Goal: Transaction & Acquisition: Purchase product/service

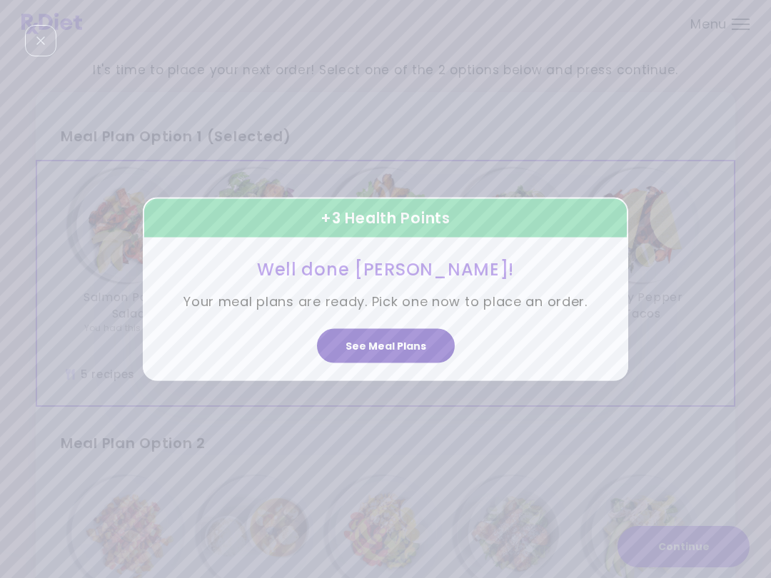
click at [403, 336] on button "See Meal Plans" at bounding box center [386, 345] width 138 height 34
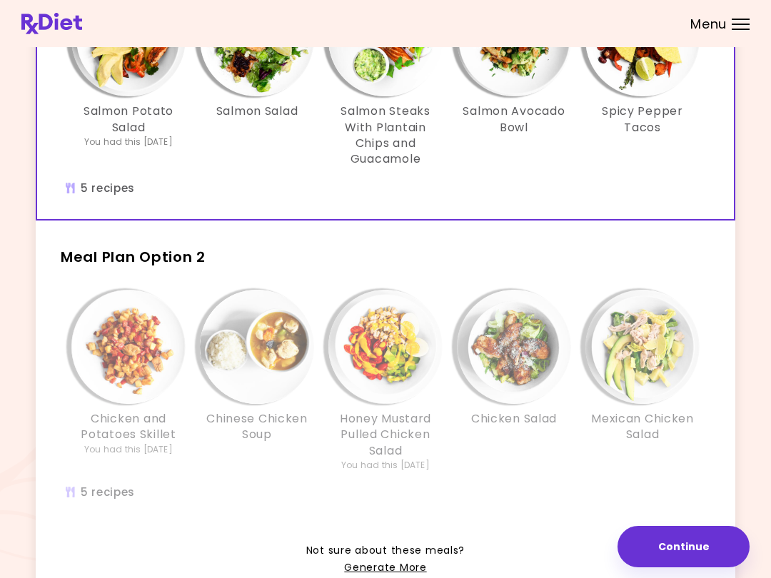
scroll to position [199, 0]
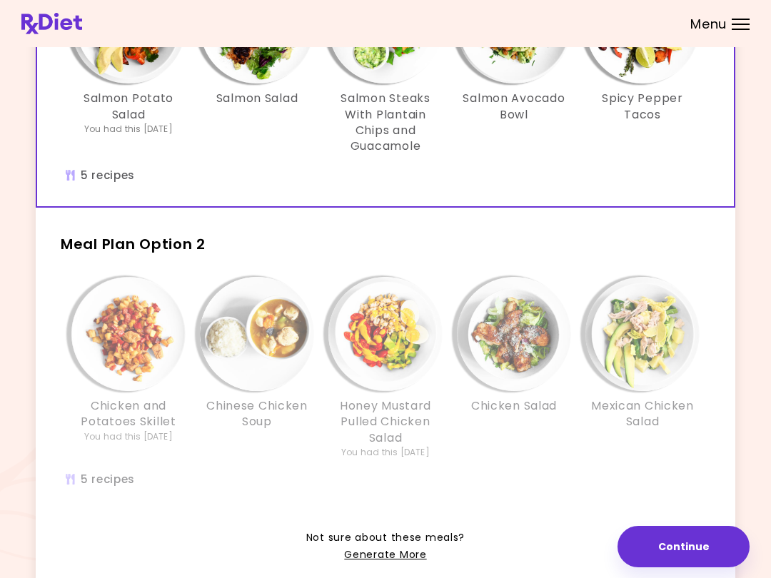
click at [566, 241] on h2 "Meal Plan Option 2" at bounding box center [385, 237] width 699 height 37
click at [562, 466] on div "Chicken and Potatoes Skillet You had this [DATE] Chinese Chicken Soup Honey Mus…" at bounding box center [385, 375] width 642 height 196
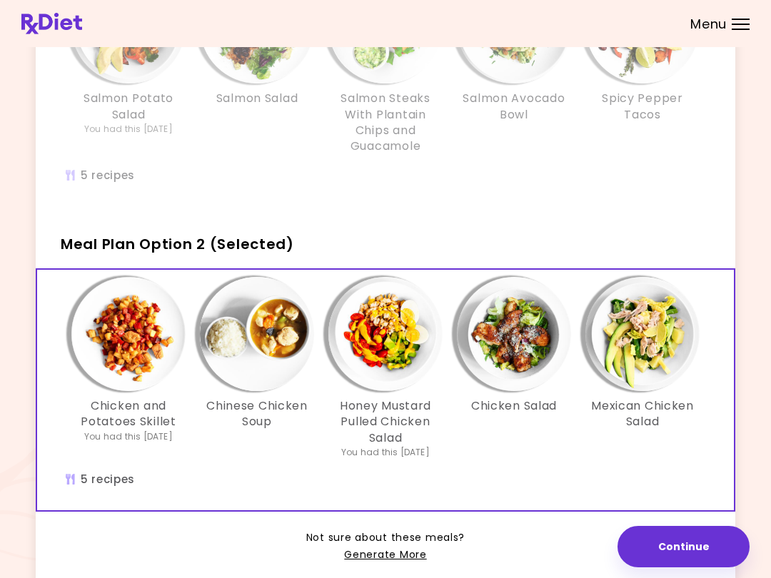
click at [397, 327] on img "Info - Honey Mustard Pulled Chicken Salad - Meal Plan Option 2 (Selected)" at bounding box center [385, 334] width 114 height 114
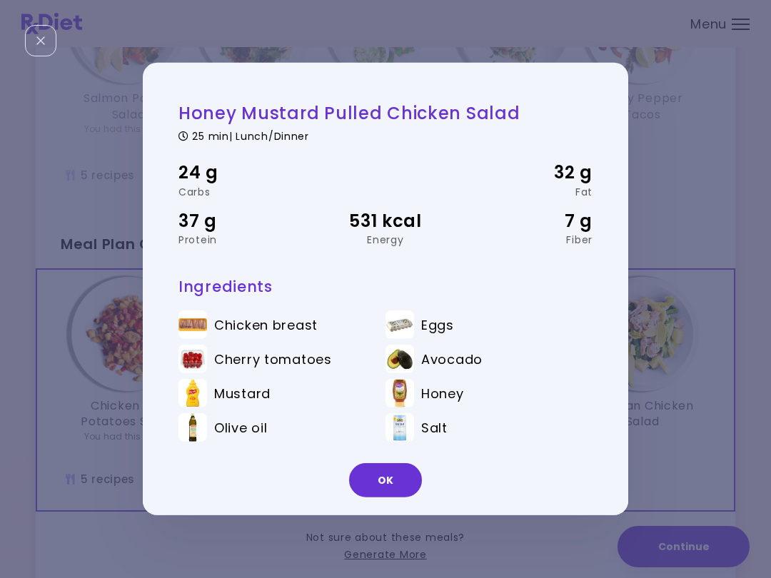
click at [393, 471] on button "OK" at bounding box center [385, 480] width 73 height 34
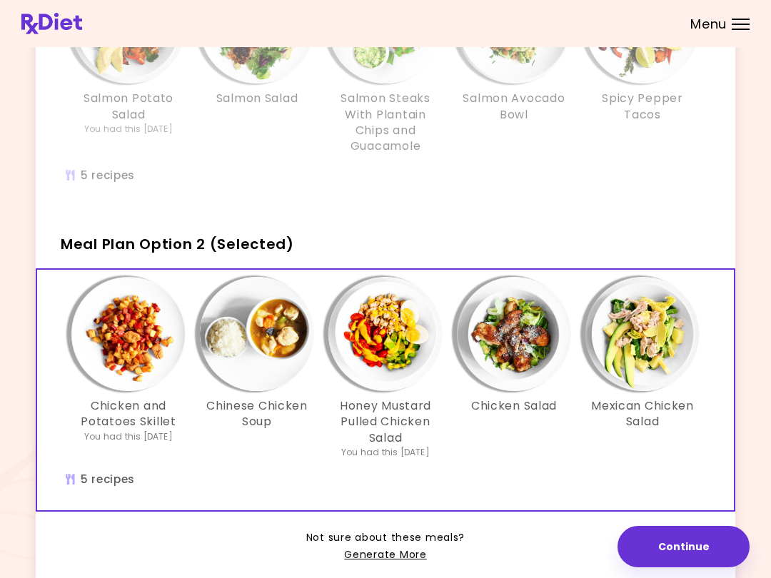
click at [643, 326] on img "Info - Mexican Chicken Salad - Meal Plan Option 2 (Selected)" at bounding box center [642, 334] width 114 height 114
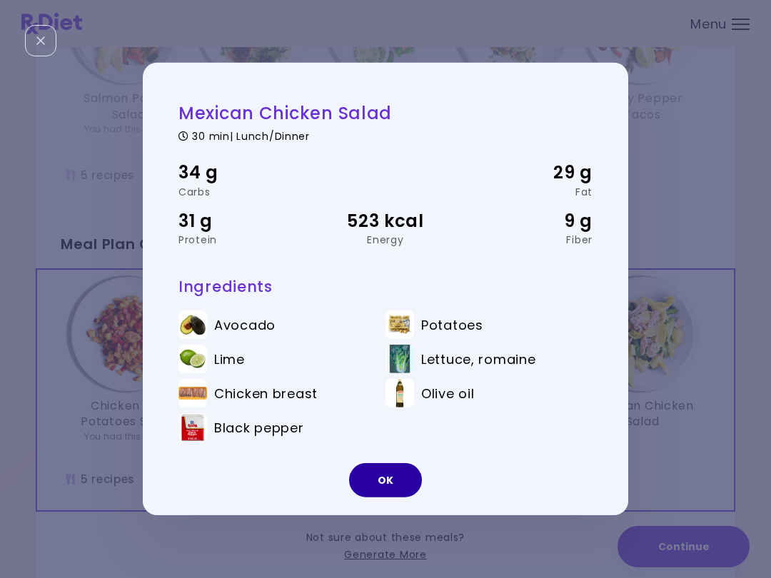
click at [397, 480] on button "OK" at bounding box center [385, 480] width 73 height 34
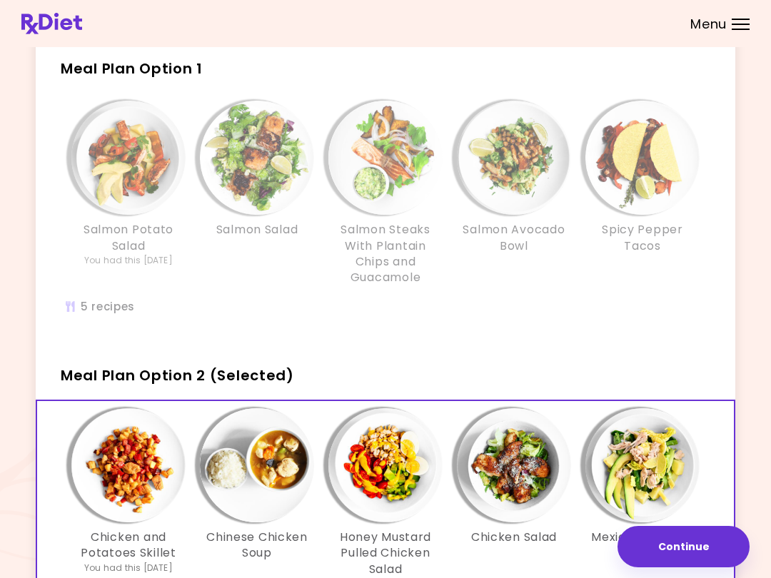
scroll to position [0, 0]
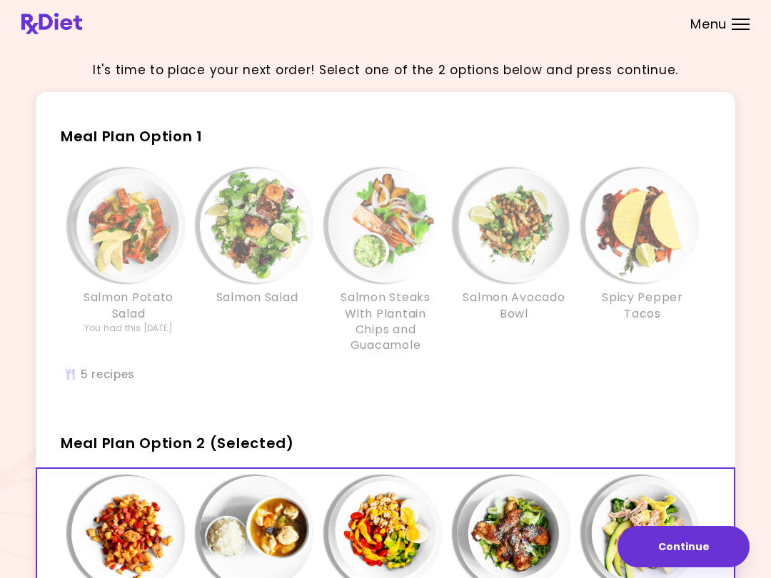
click at [436, 151] on div "Meal Plan Option 1 Salmon Potato Salad You had this [DATE] Salmon Salad Salmon …" at bounding box center [385, 258] width 699 height 295
click at [455, 266] on div "Salmon Avocado Bowl" at bounding box center [514, 261] width 128 height 186
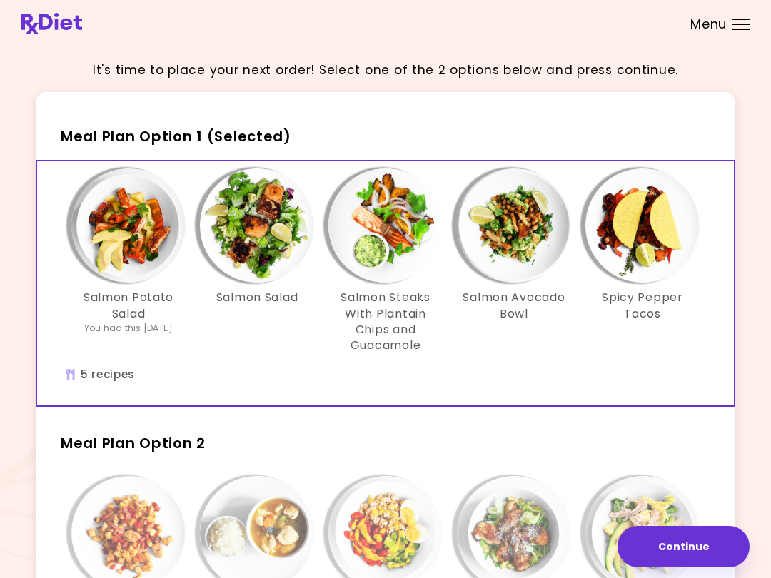
click at [409, 243] on img "Info - Salmon Steaks With Plantain Chips and Guacamole - Meal Plan Option 1 (Se…" at bounding box center [385, 225] width 114 height 114
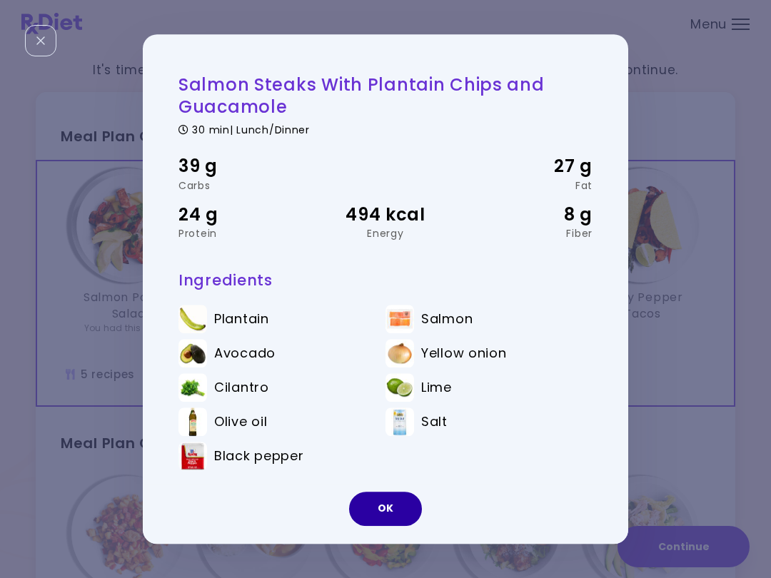
click at [395, 495] on button "OK" at bounding box center [385, 509] width 73 height 34
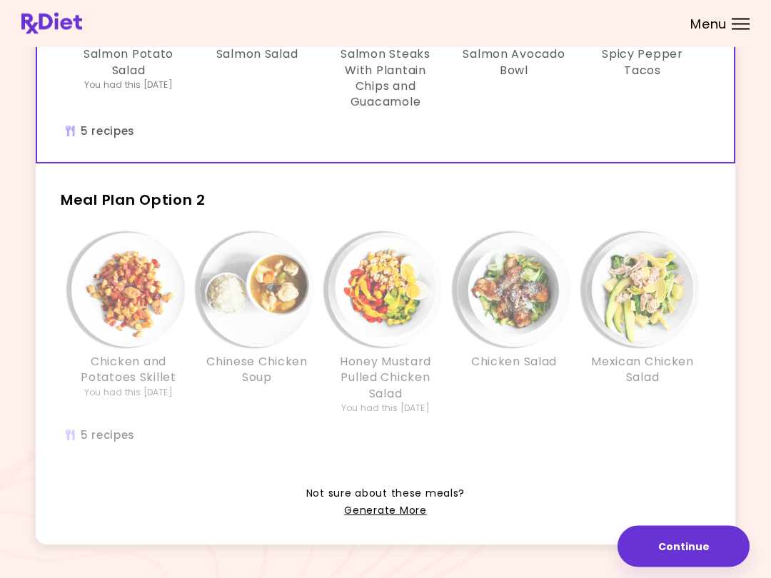
scroll to position [271, 0]
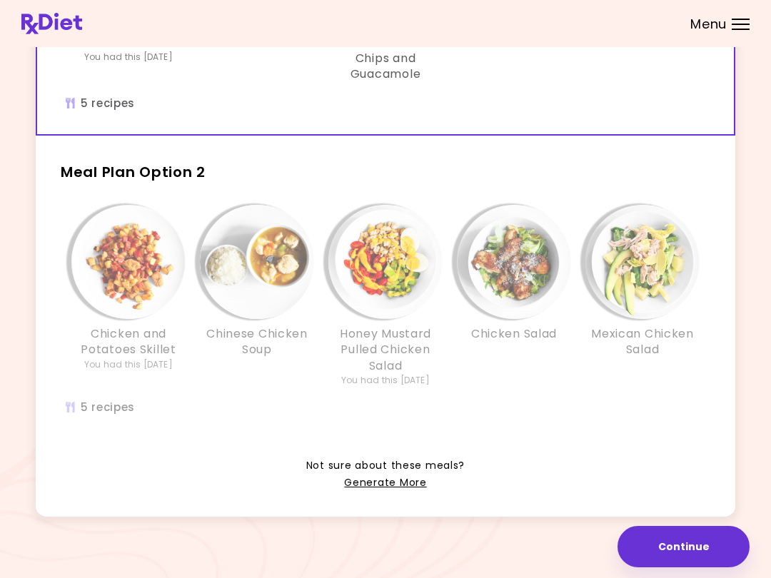
click at [537, 360] on div "Chicken Salad" at bounding box center [514, 296] width 128 height 182
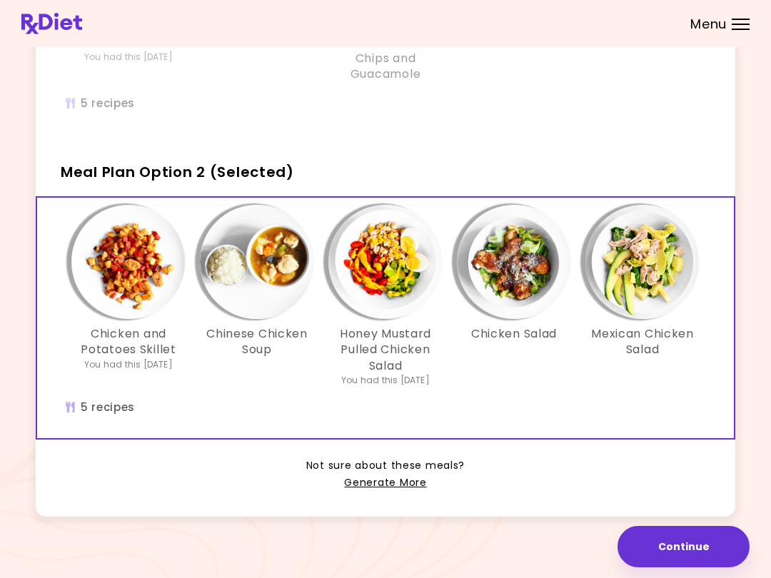
click at [671, 540] on button "Continue" at bounding box center [683, 546] width 132 height 41
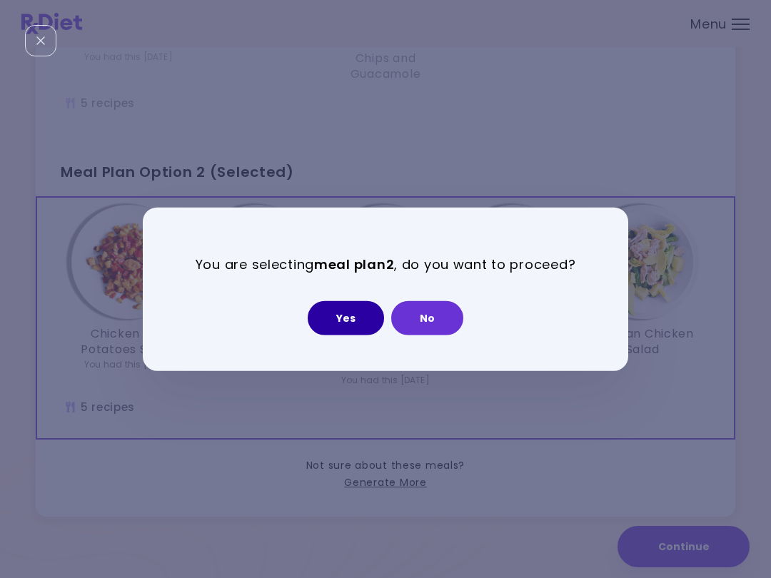
click at [353, 312] on button "Yes" at bounding box center [346, 317] width 76 height 34
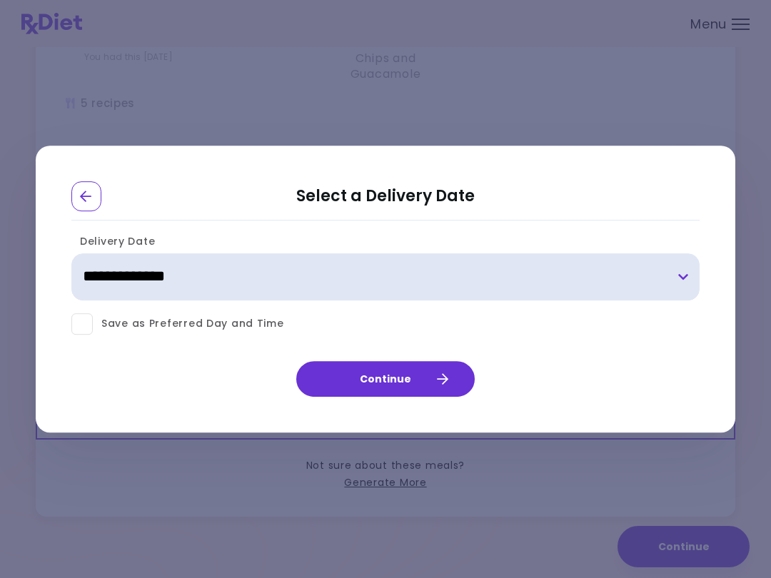
click at [682, 266] on select "**********" at bounding box center [385, 276] width 628 height 47
select select "**********"
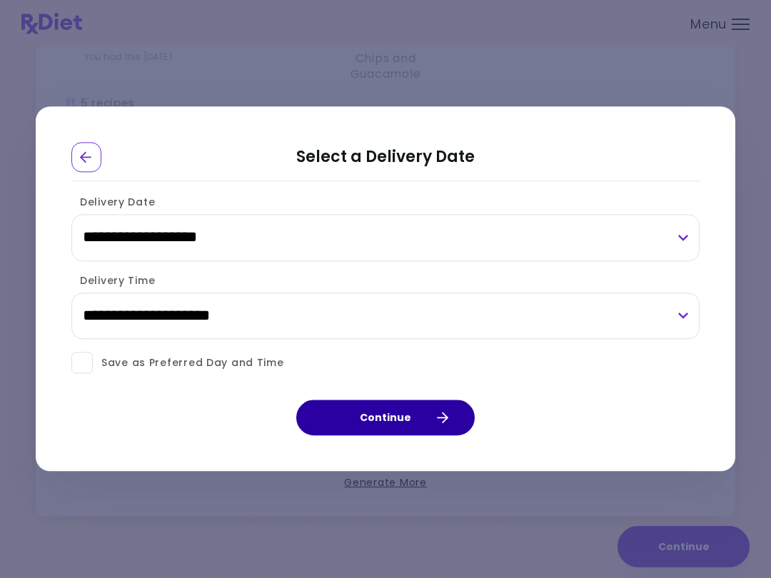
click at [423, 415] on button "Continue" at bounding box center [385, 418] width 178 height 36
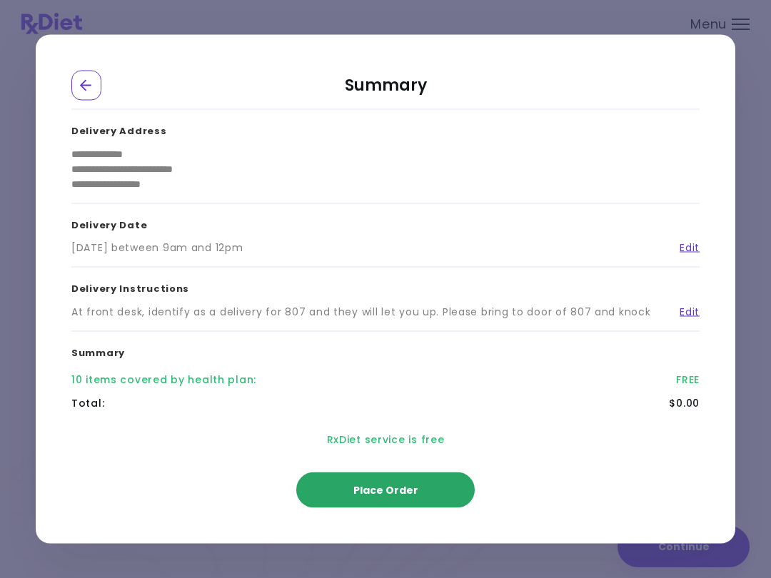
click at [415, 490] on button "Place Order" at bounding box center [385, 490] width 178 height 36
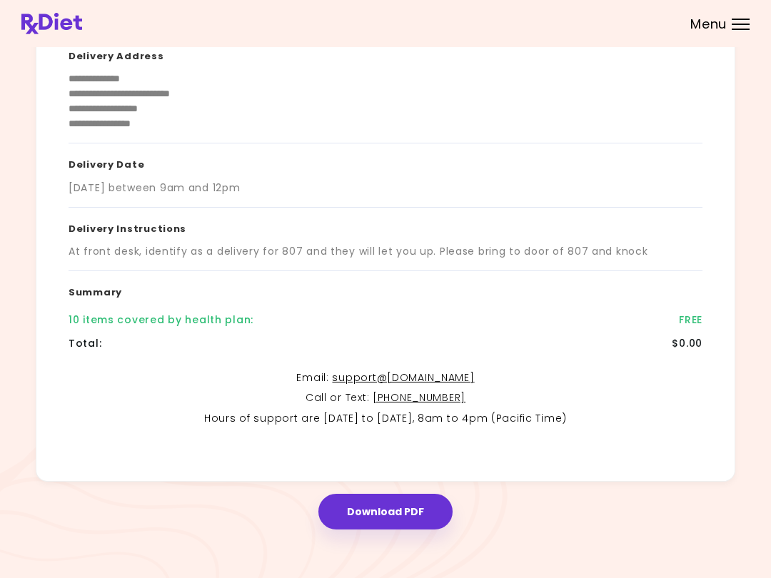
scroll to position [149, 0]
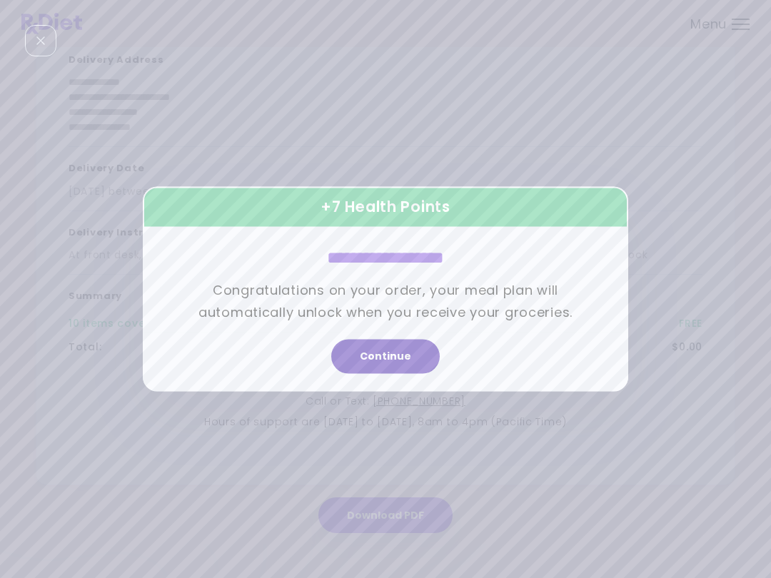
click at [408, 353] on button "Continue" at bounding box center [385, 357] width 108 height 34
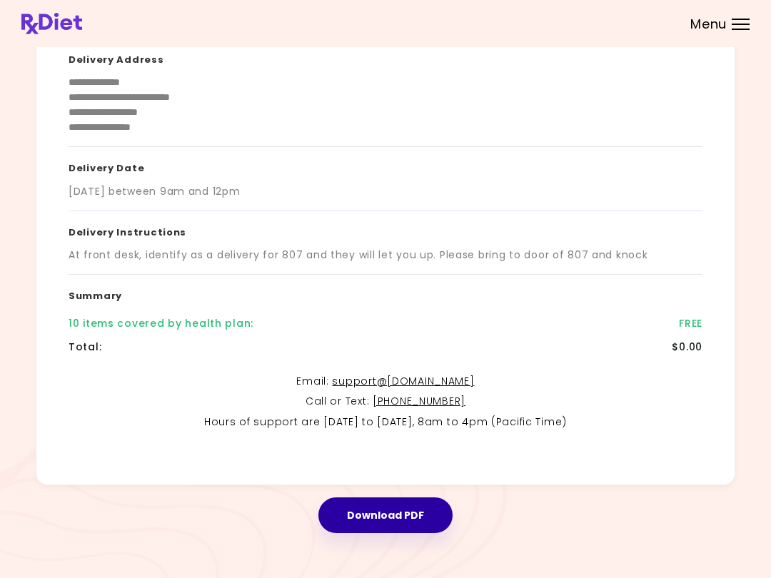
click at [402, 512] on button "Download PDF" at bounding box center [385, 515] width 134 height 36
